Goal: Task Accomplishment & Management: Use online tool/utility

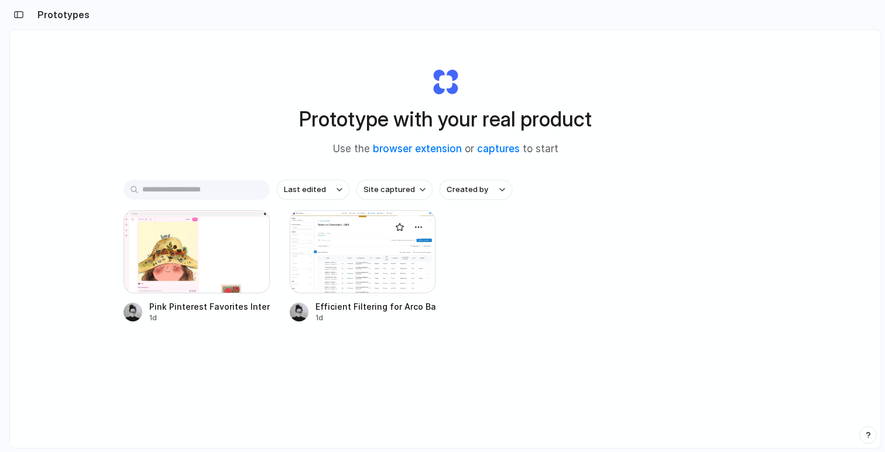
click at [348, 249] on div at bounding box center [363, 251] width 146 height 83
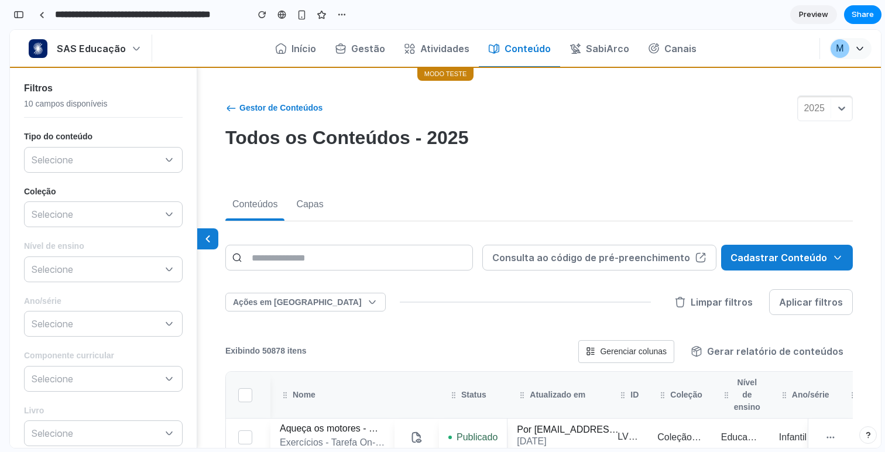
click at [207, 242] on icon at bounding box center [208, 239] width 12 height 12
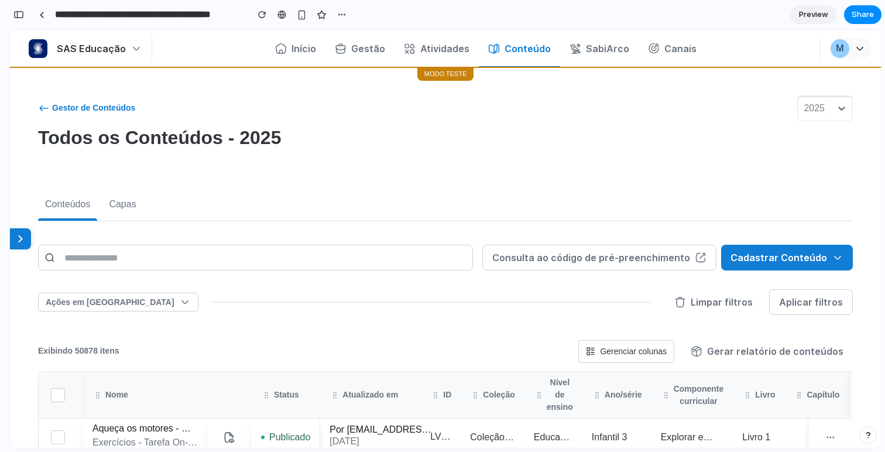
click at [427, 122] on div "Gestor de Conteúdos 2025 Todos os Conteúdos - 2025" at bounding box center [445, 125] width 815 height 61
click at [243, 141] on p "Todos os Conteúdos - 2025" at bounding box center [159, 137] width 243 height 23
click at [243, 140] on p "Todos os Conteúdos - 2025" at bounding box center [159, 137] width 243 height 23
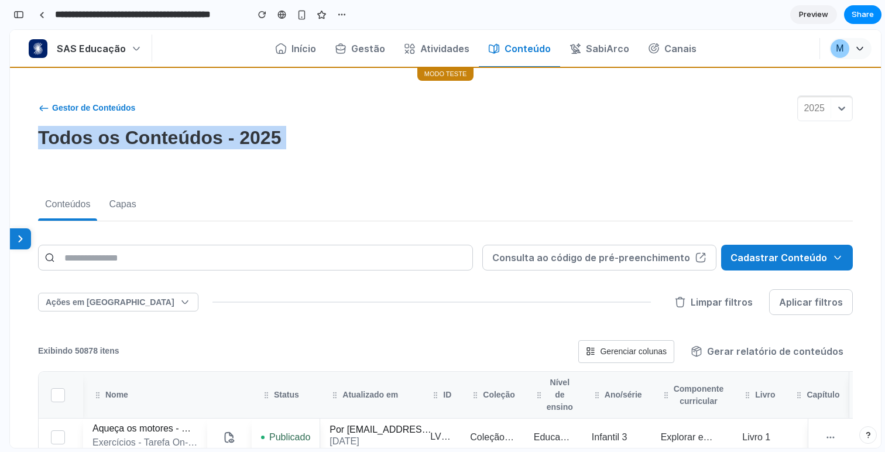
click at [243, 140] on p "Todos os Conteúdos - 2025" at bounding box center [159, 137] width 243 height 23
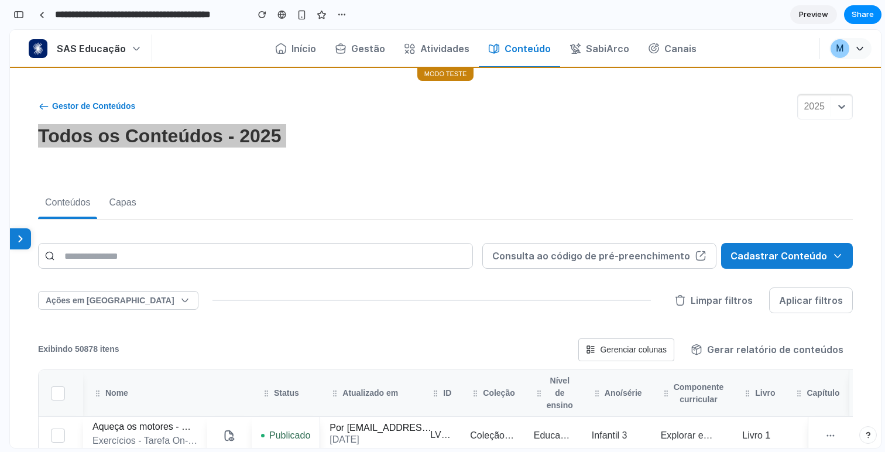
scroll to position [2, 0]
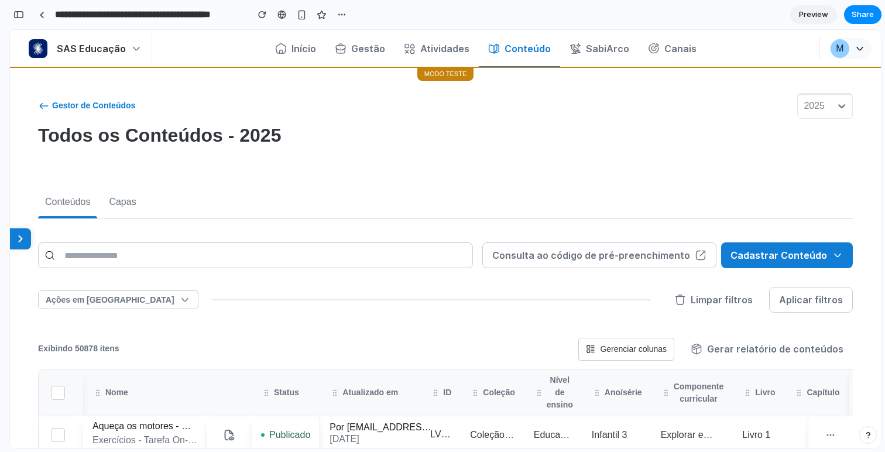
click at [252, 140] on p "Todos os Conteúdos - 2025" at bounding box center [159, 135] width 243 height 23
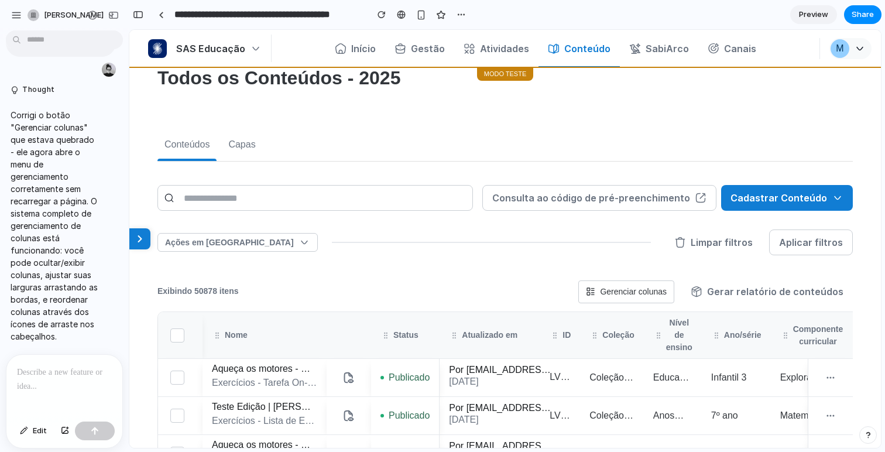
scroll to position [0, 0]
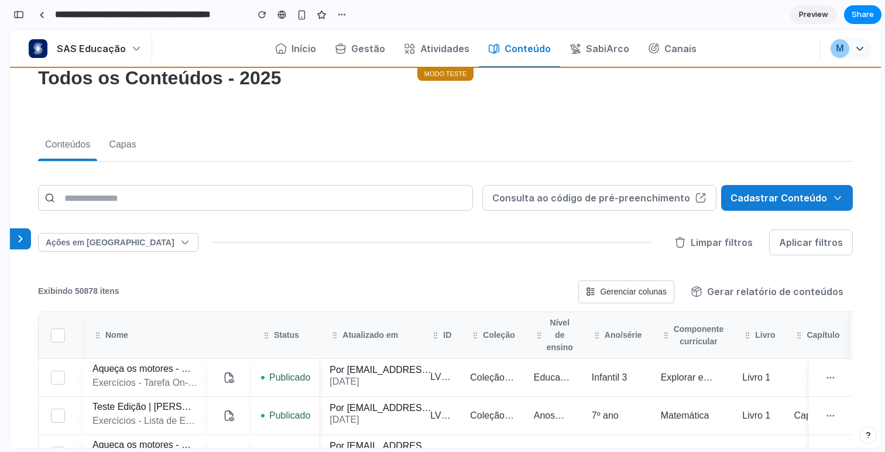
click at [21, 241] on icon at bounding box center [21, 239] width 12 height 12
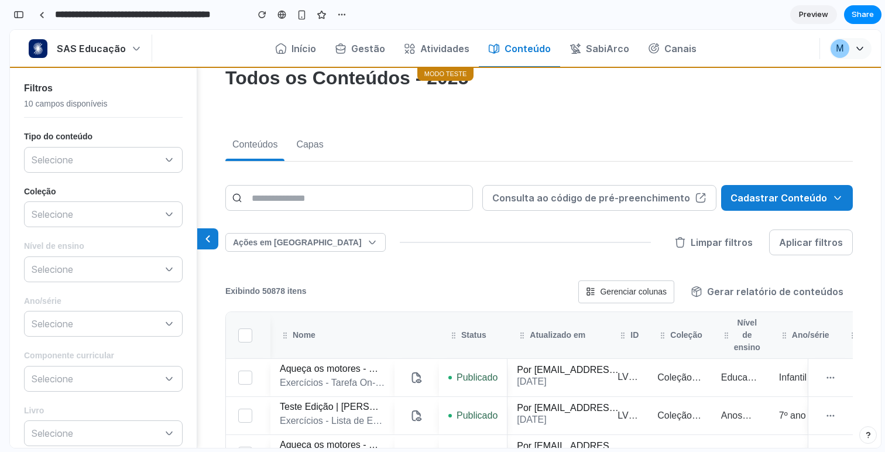
click at [207, 241] on icon at bounding box center [208, 239] width 12 height 12
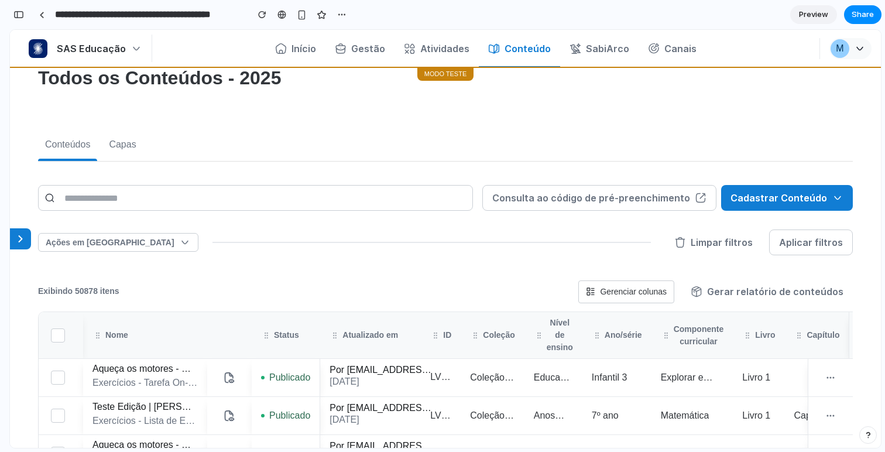
click at [26, 240] on icon at bounding box center [21, 239] width 12 height 12
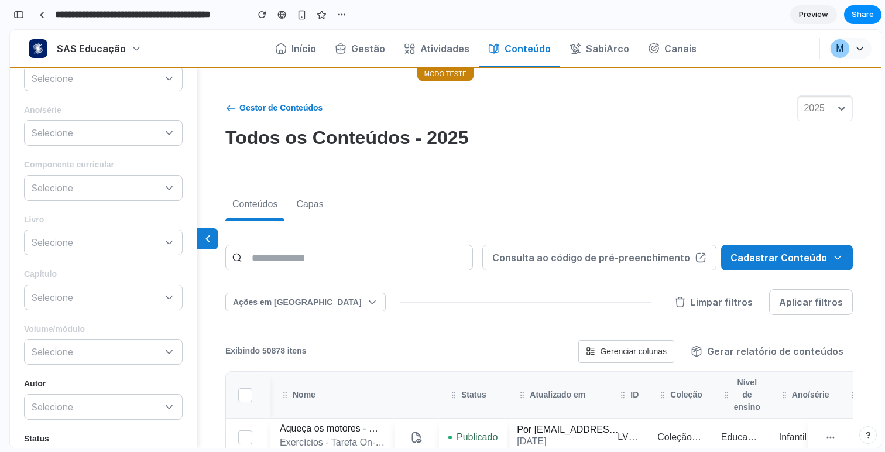
scroll to position [307, 0]
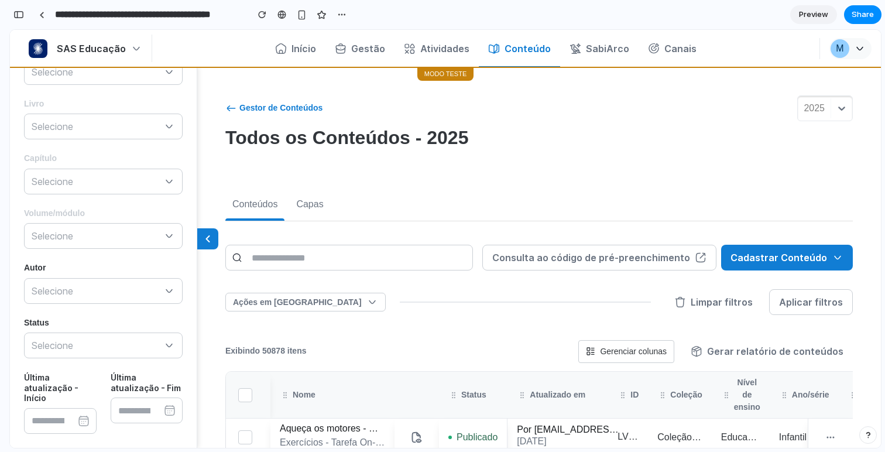
click at [215, 242] on button at bounding box center [207, 238] width 21 height 21
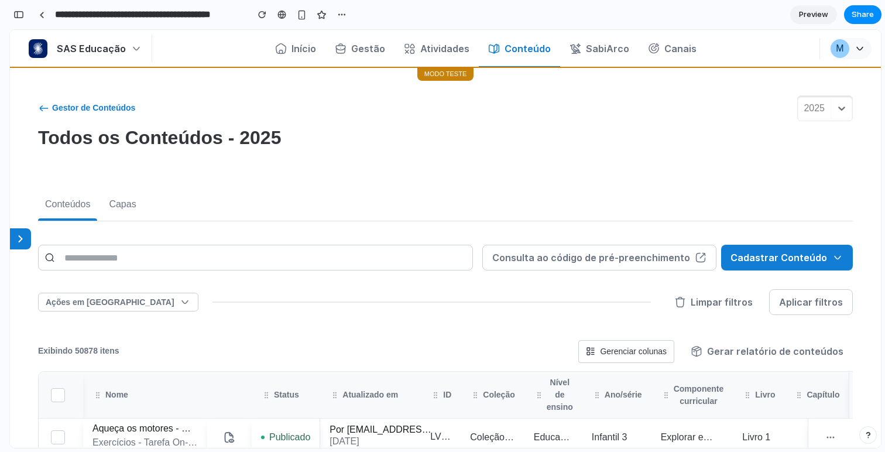
click at [22, 244] on icon at bounding box center [21, 239] width 12 height 12
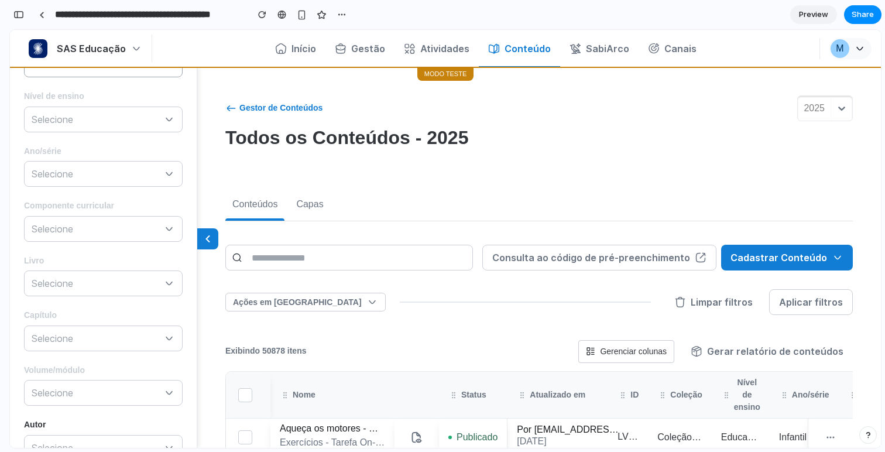
scroll to position [0, 0]
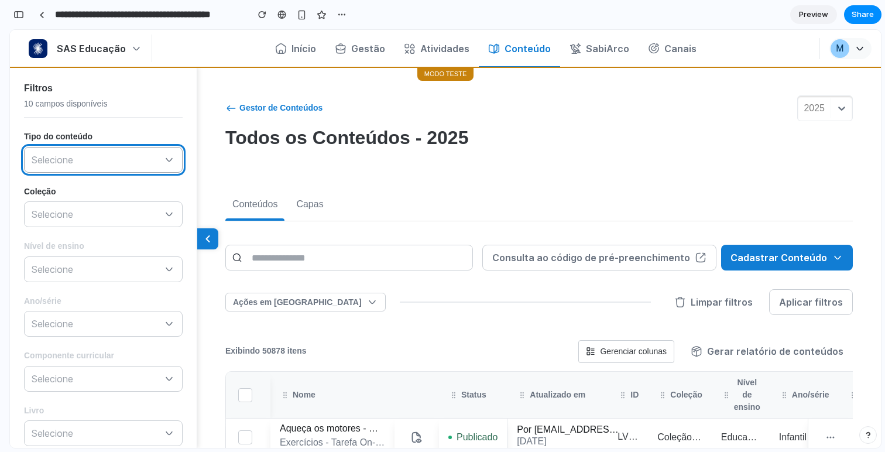
click at [146, 155] on p "Selecione" at bounding box center [98, 160] width 132 height 12
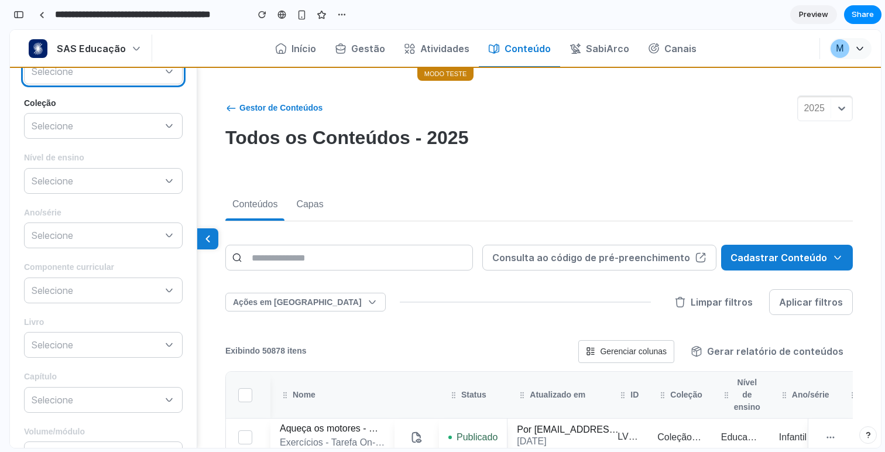
scroll to position [1, 0]
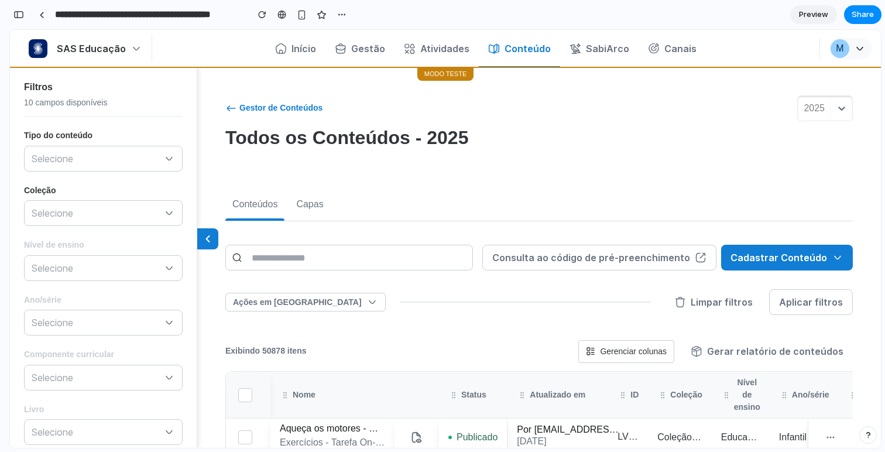
click at [207, 244] on icon at bounding box center [208, 239] width 12 height 12
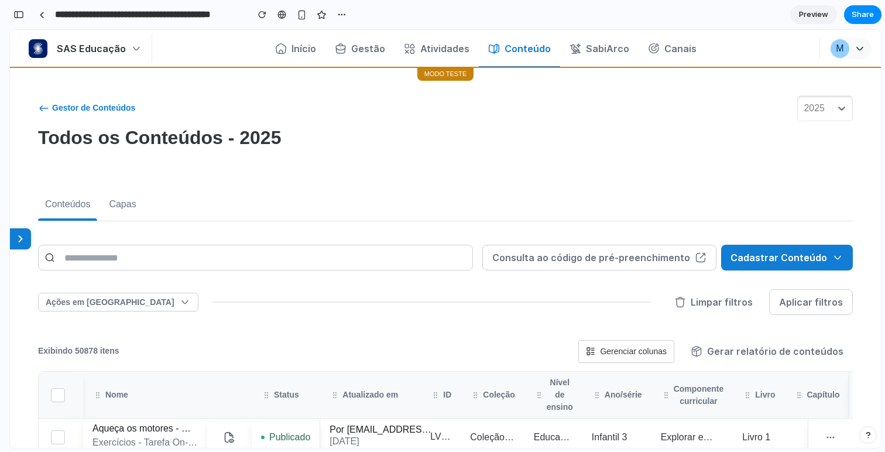
click at [29, 244] on button at bounding box center [20, 238] width 21 height 21
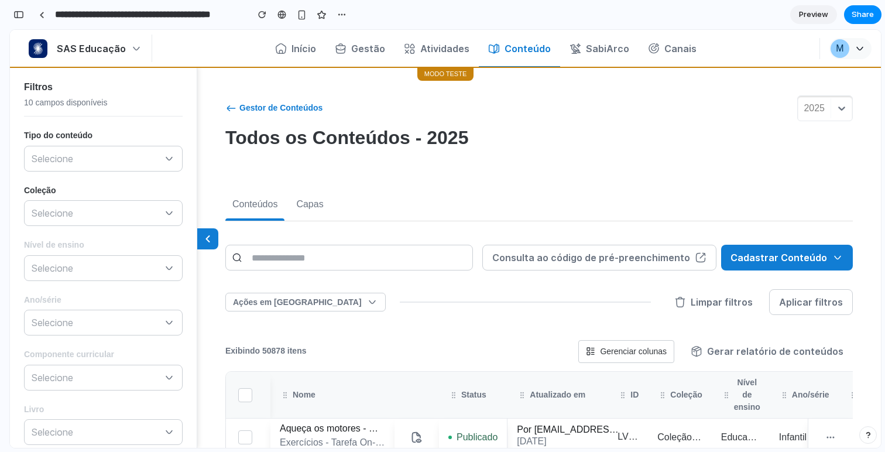
click at [198, 239] on button at bounding box center [207, 238] width 21 height 21
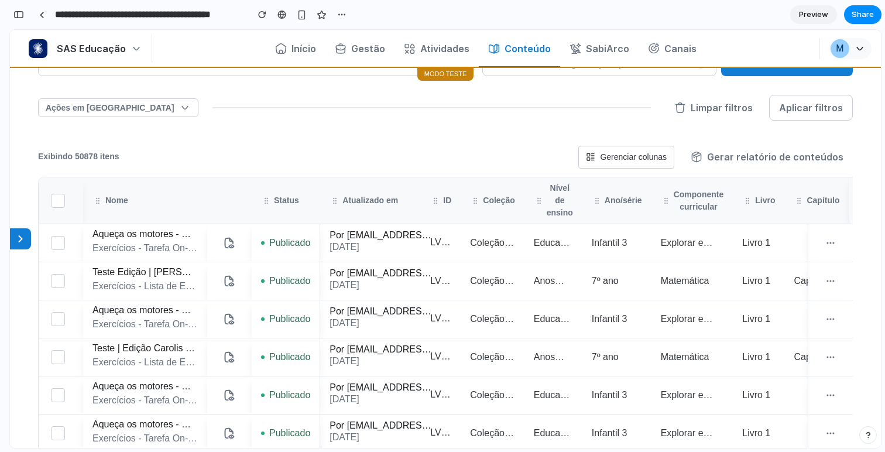
scroll to position [195, 0]
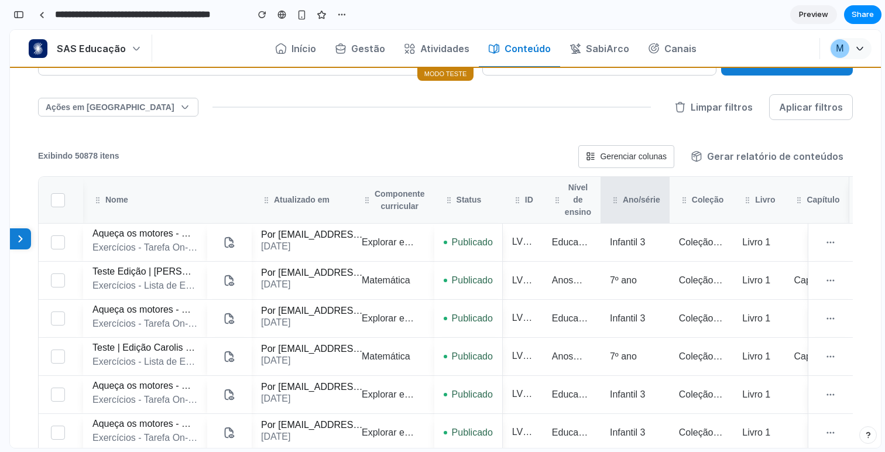
drag, startPoint x: 543, startPoint y: 198, endPoint x: 643, endPoint y: 198, distance: 100.1
click at [643, 198] on tr "Nome Atualizado em Componente curricular Status ID Nível de ensino Ano/série Co…" at bounding box center [466, 200] width 855 height 46
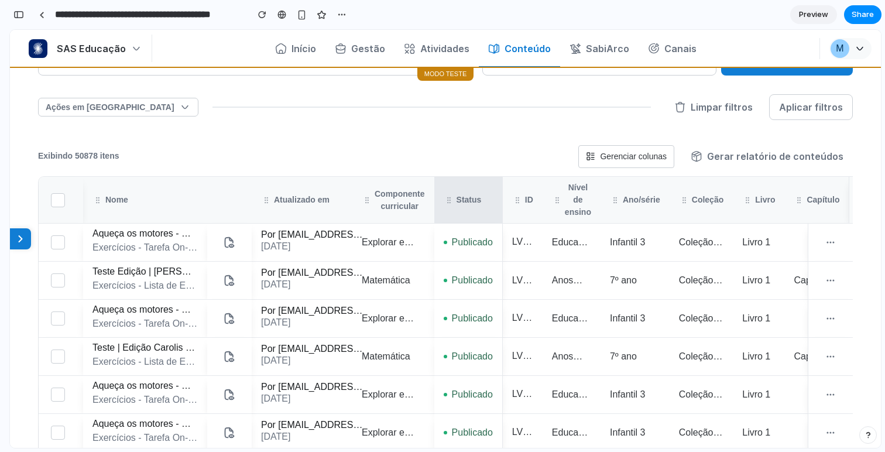
drag, startPoint x: 600, startPoint y: 193, endPoint x: 503, endPoint y: 197, distance: 97.2
click at [549, 197] on th "Nível de ensino" at bounding box center [572, 200] width 58 height 46
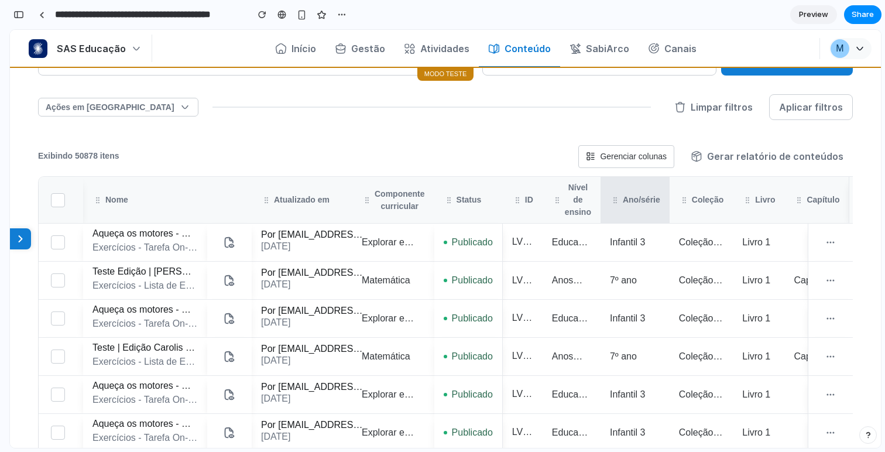
drag, startPoint x: 542, startPoint y: 195, endPoint x: 602, endPoint y: 195, distance: 60.3
click at [602, 195] on tr "Nome Atualizado em Componente curricular Status ID Nível de ensino Ano/série Co…" at bounding box center [466, 200] width 855 height 46
drag, startPoint x: 544, startPoint y: 196, endPoint x: 648, endPoint y: 193, distance: 104.2
click at [648, 193] on tr "Nome Atualizado em Componente curricular Status ID Nível de ensino Ano/série Co…" at bounding box center [466, 200] width 855 height 46
click at [477, 140] on form "Consulta ao código de pré-preenchimento Cadastrar Conteúdo Eureka Exercícios Li…" at bounding box center [445, 107] width 815 height 124
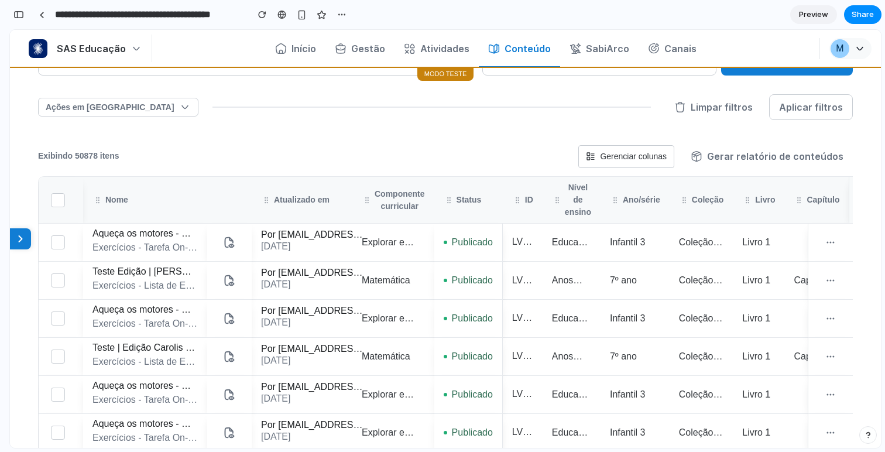
click at [647, 150] on button "Gerenciar colunas" at bounding box center [626, 156] width 96 height 23
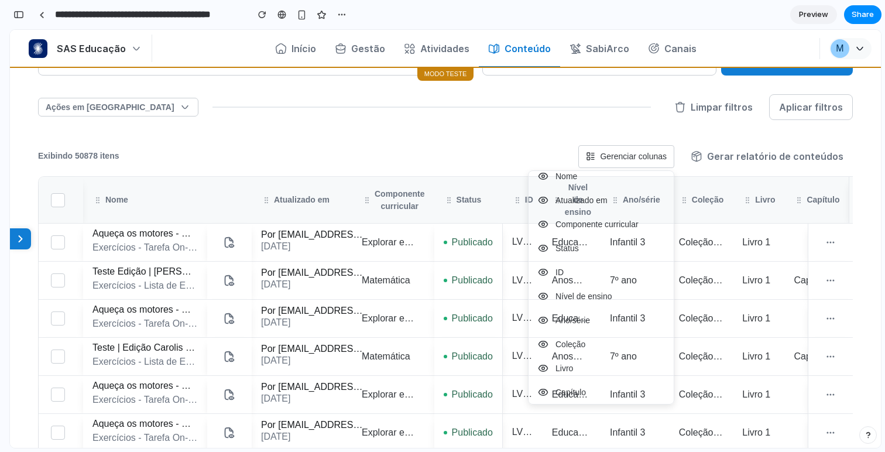
scroll to position [39, 0]
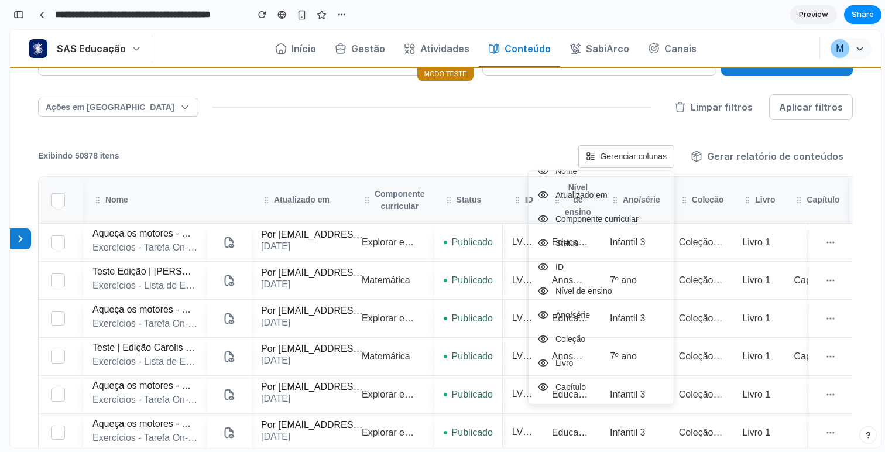
click at [609, 166] on div at bounding box center [445, 239] width 871 height 418
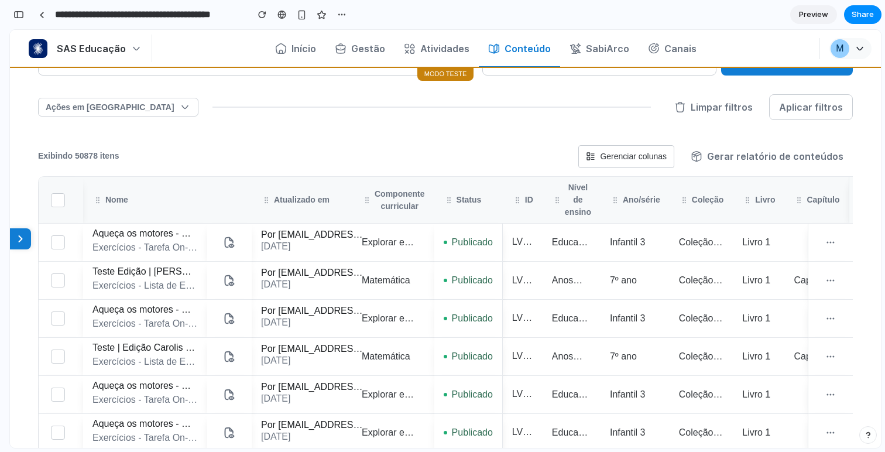
click at [609, 162] on button "Gerenciar colunas" at bounding box center [626, 156] width 96 height 23
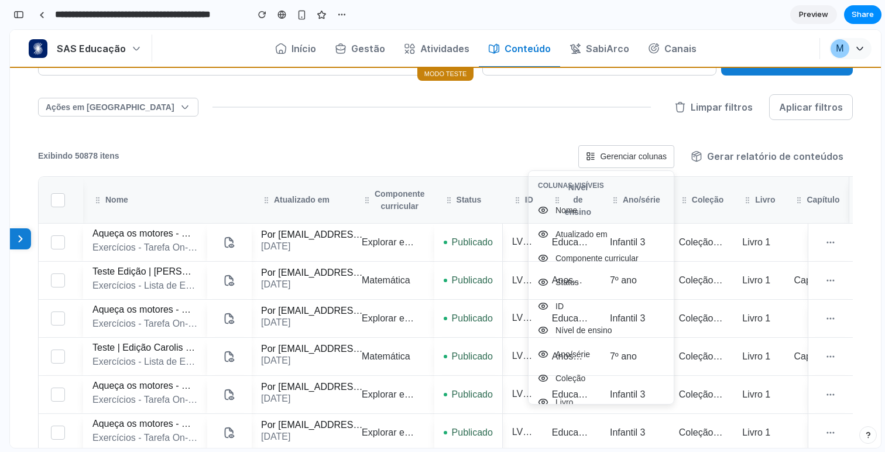
click at [609, 162] on div at bounding box center [445, 239] width 871 height 418
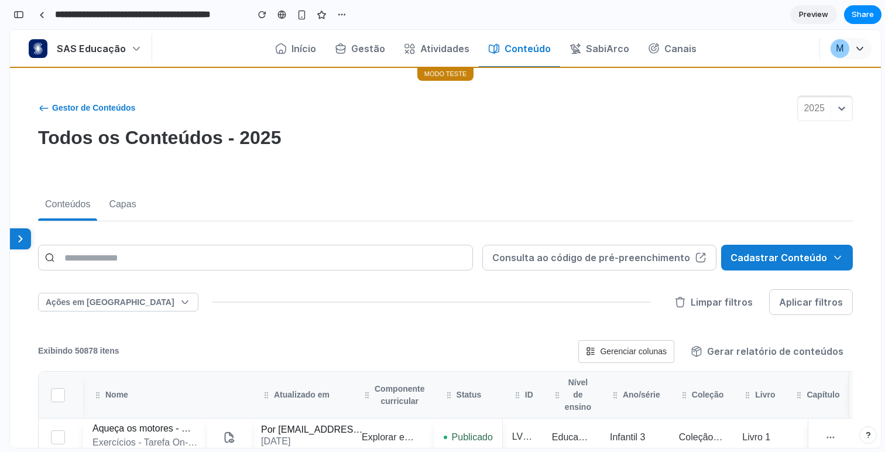
scroll to position [22, 0]
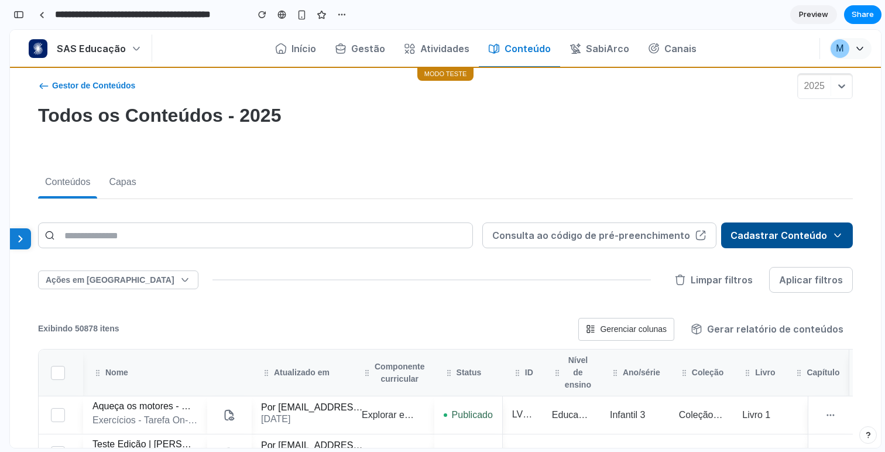
click at [794, 235] on button "Cadastrar Conteúdo" at bounding box center [787, 235] width 132 height 26
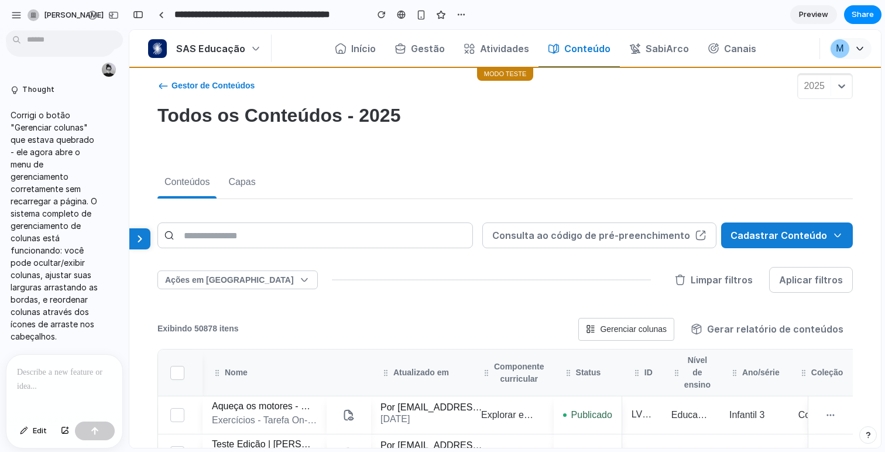
click at [20, 152] on p "Corrigi o botão "Gerenciar colunas" que estava quebrado - ele agora abre o menu…" at bounding box center [55, 226] width 88 height 234
click at [34, 376] on div at bounding box center [64, 386] width 116 height 62
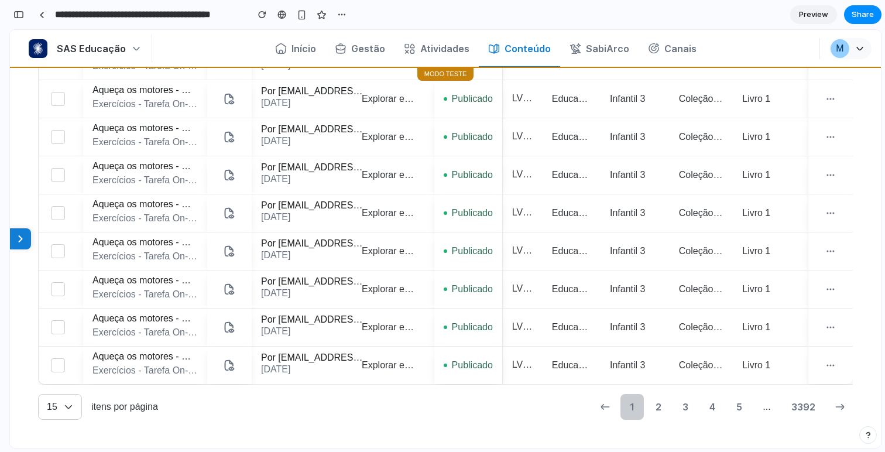
scroll to position [0, 0]
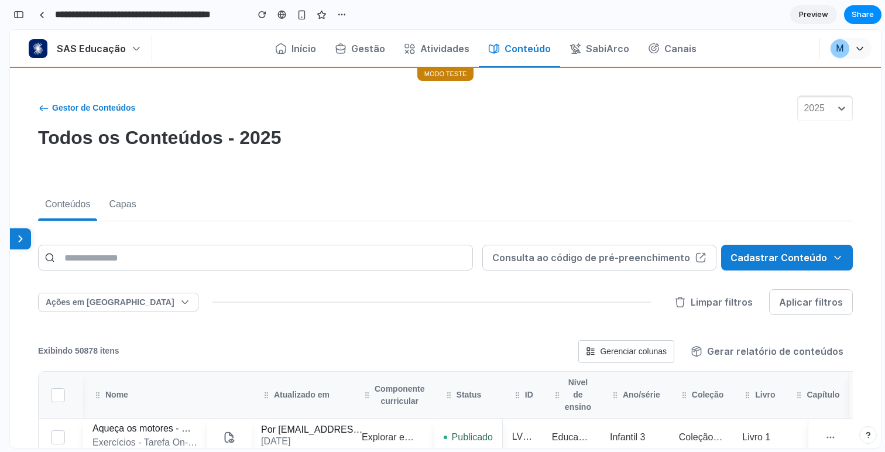
click at [196, 140] on p "Todos os Conteúdos - 2025" at bounding box center [159, 137] width 243 height 23
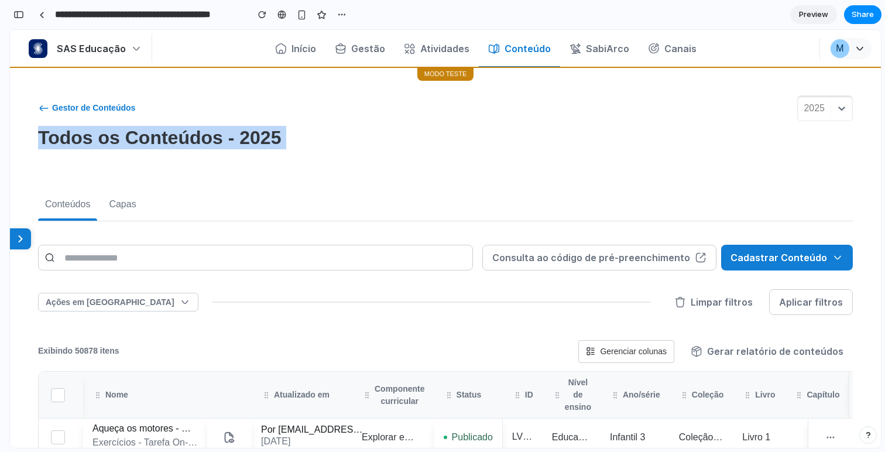
click at [196, 140] on p "Todos os Conteúdos - 2025" at bounding box center [159, 137] width 243 height 23
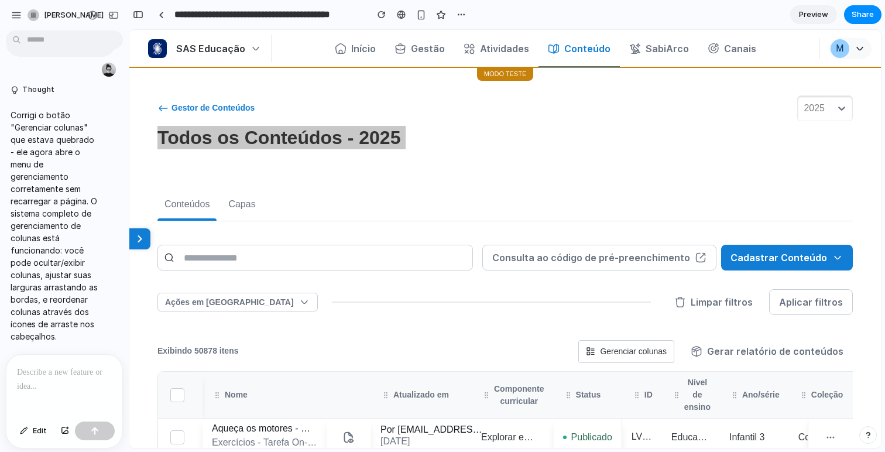
click at [69, 365] on p at bounding box center [64, 372] width 95 height 14
click at [39, 390] on div at bounding box center [64, 386] width 116 height 62
click at [47, 365] on p at bounding box center [64, 372] width 95 height 14
click at [43, 365] on p at bounding box center [64, 372] width 95 height 14
click at [28, 270] on p "Corrigi o botão "Gerenciar colunas" que estava quebrado - ele agora abre o menu…" at bounding box center [55, 226] width 88 height 234
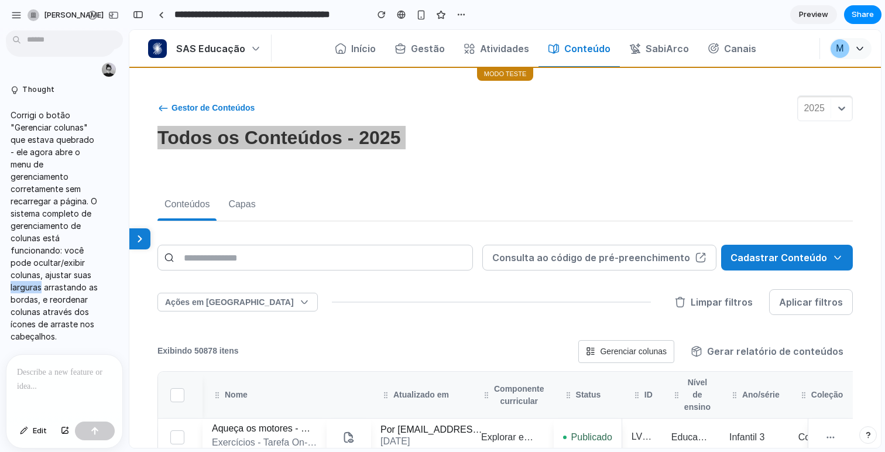
click at [28, 270] on p "Corrigi o botão "Gerenciar colunas" que estava quebrado - ele agora abre o menu…" at bounding box center [55, 226] width 88 height 234
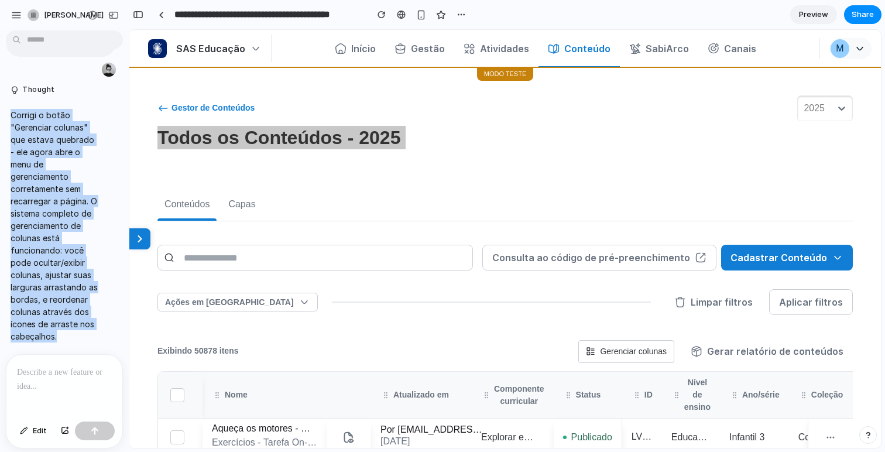
click at [28, 270] on p "Corrigi o botão "Gerenciar colunas" que estava quebrado - ele agora abre o menu…" at bounding box center [55, 226] width 88 height 234
click at [43, 244] on p "Corrigi o botão "Gerenciar colunas" que estava quebrado - ele agora abre o menu…" at bounding box center [55, 226] width 88 height 234
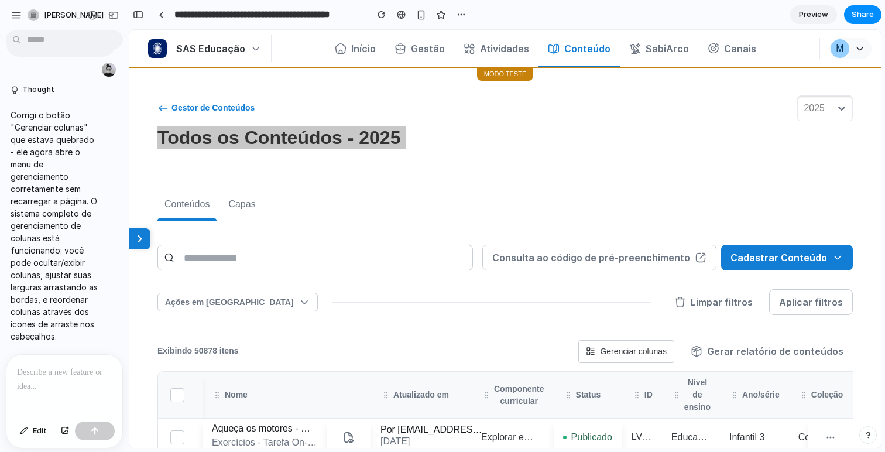
click at [57, 376] on div at bounding box center [64, 386] width 116 height 62
